Goal: Register for event/course

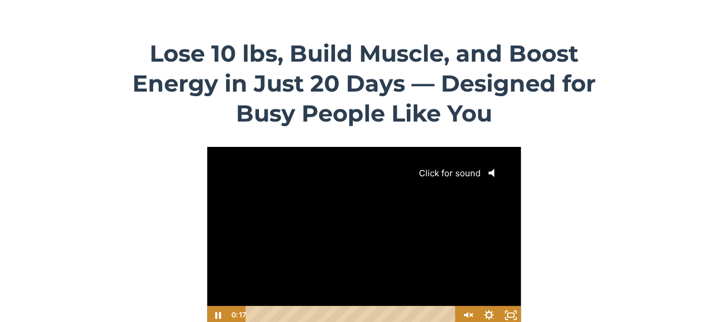
click at [449, 172] on span "Click for sound" at bounding box center [445, 172] width 70 height 11
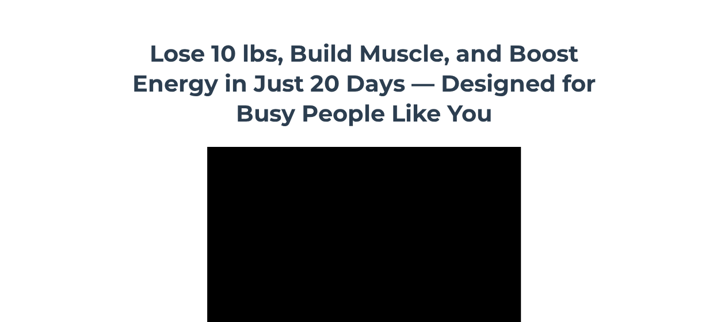
click at [638, 185] on div "Lose 10 lbs, Build Muscle, and Boost Energy in Just 20 Days — Designed for Busy…" at bounding box center [364, 180] width 662 height 303
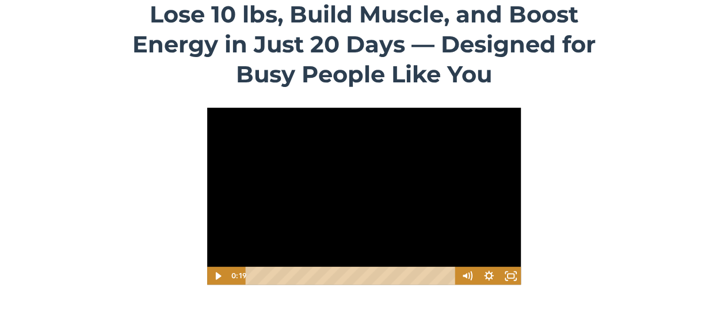
scroll to position [58, 0]
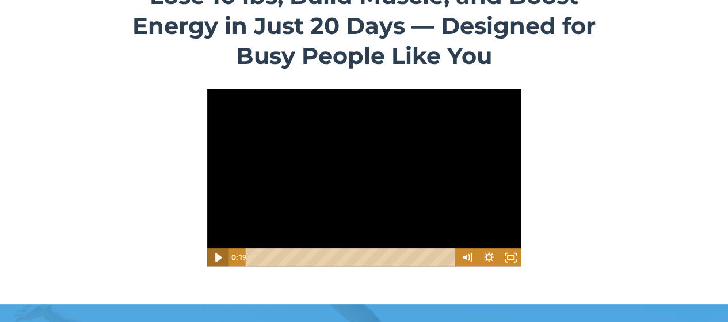
click at [216, 255] on icon "Play Video" at bounding box center [218, 257] width 7 height 9
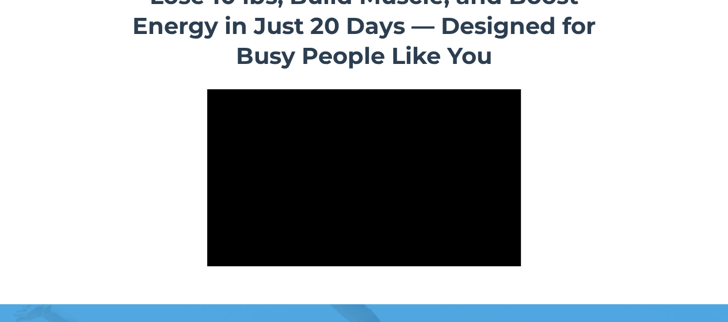
scroll to position [0, 0]
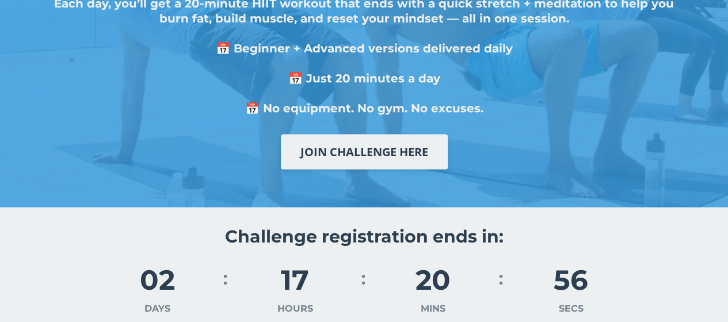
scroll to position [460, 0]
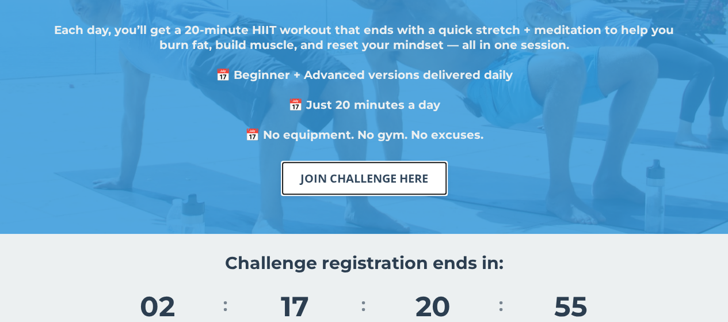
click at [329, 182] on link "JOIN CHALLENGE HERE" at bounding box center [364, 178] width 167 height 35
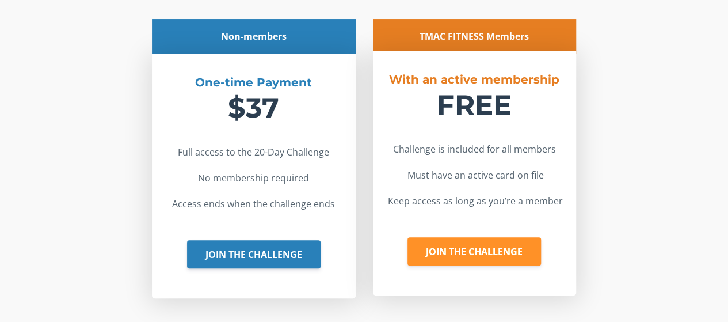
scroll to position [2261, 0]
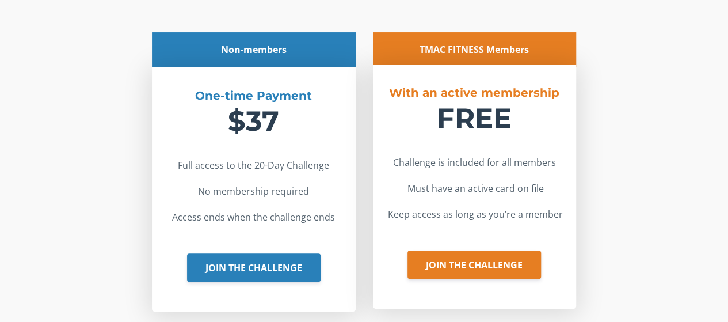
click at [481, 238] on div "With an active membership FREE Challenge is included for all members Must have …" at bounding box center [474, 186] width 203 height 244
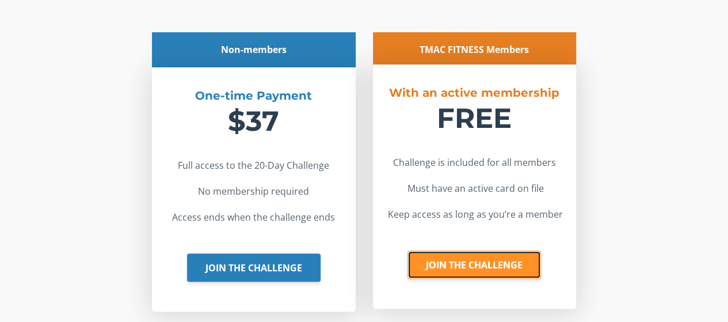
click at [482, 264] on link "JOIN THE CHALLENGE" at bounding box center [473, 264] width 133 height 29
